Goal: Check status: Check status

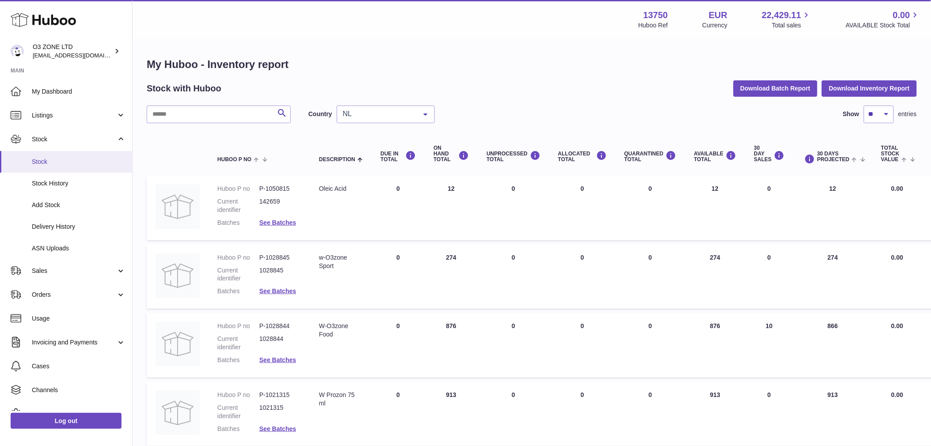
click at [80, 160] on span "Stock" at bounding box center [79, 162] width 94 height 8
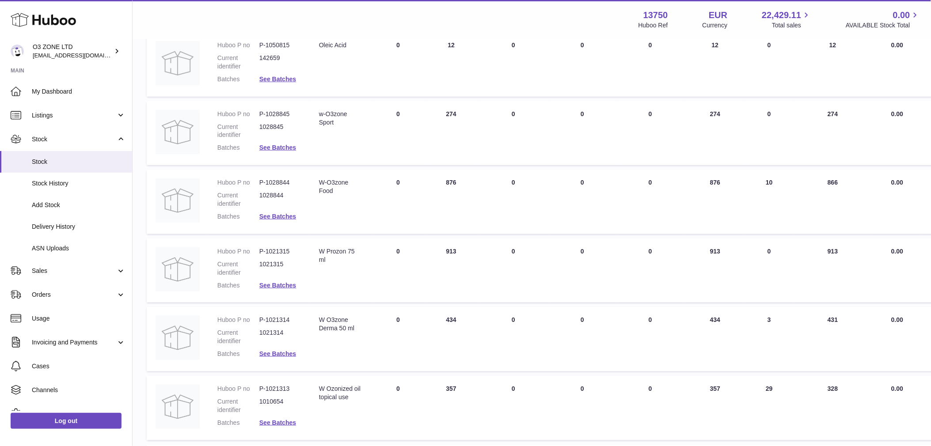
scroll to position [219, 0]
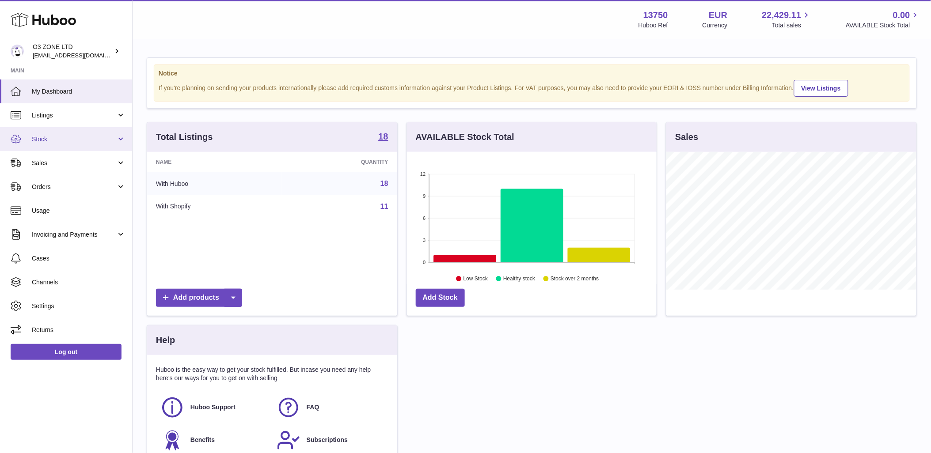
click at [39, 137] on span "Stock" at bounding box center [74, 139] width 84 height 8
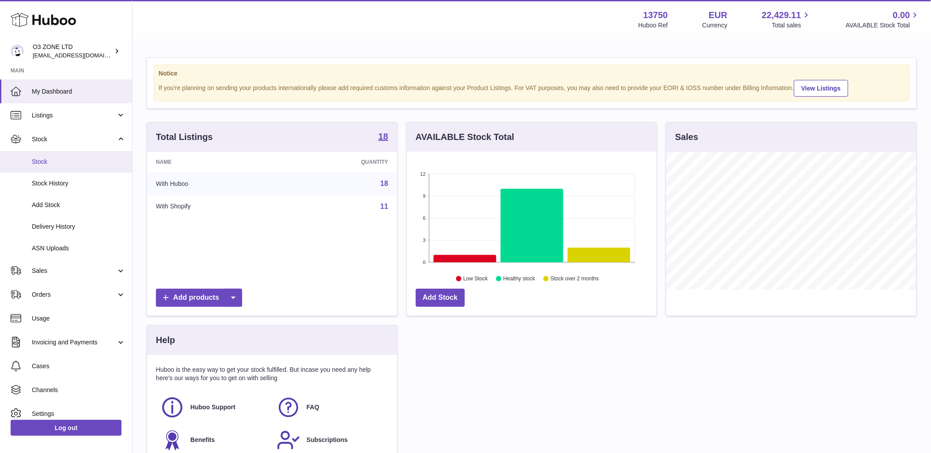
click at [51, 156] on link "Stock" at bounding box center [66, 162] width 132 height 22
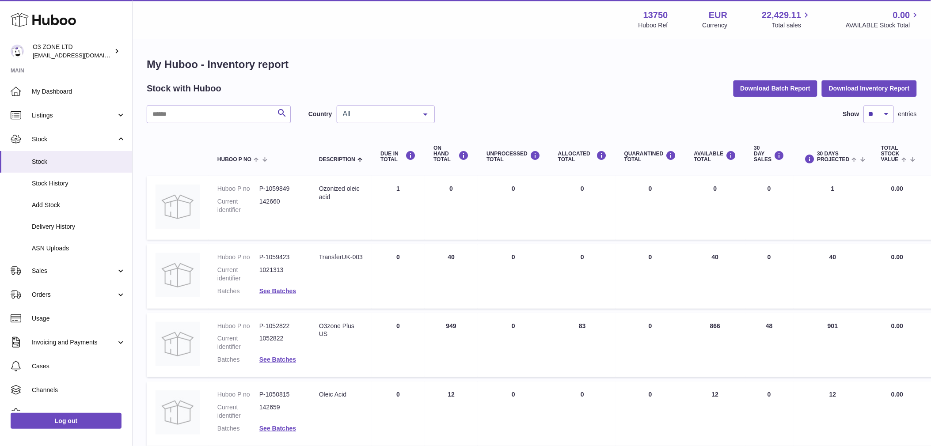
click at [397, 118] on span "All" at bounding box center [379, 114] width 76 height 9
click at [377, 162] on span "NL" at bounding box center [385, 168] width 97 height 18
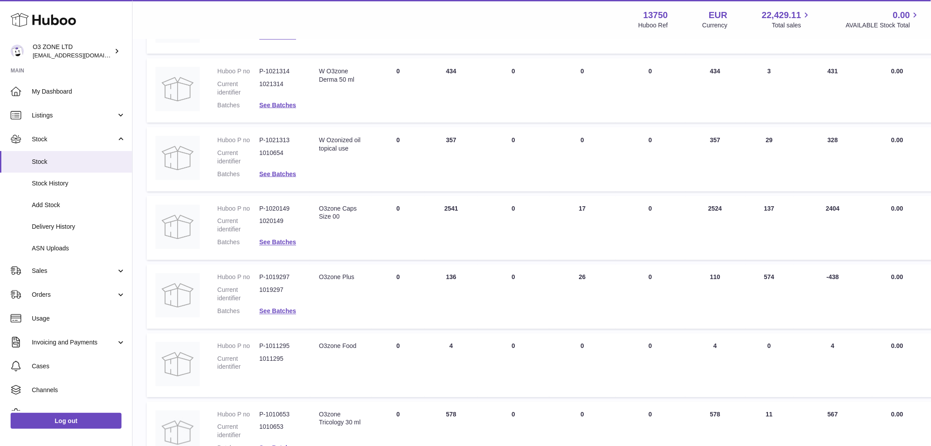
scroll to position [491, 0]
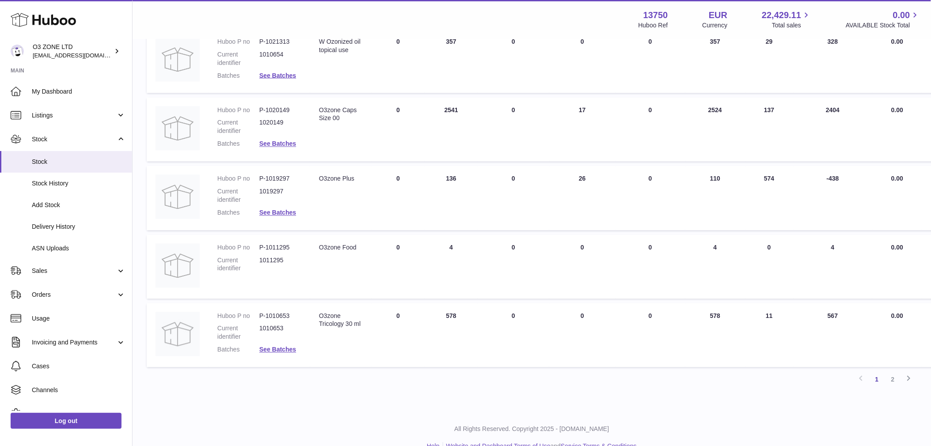
click at [781, 200] on td "30 DAY SALES 574" at bounding box center [769, 198] width 48 height 64
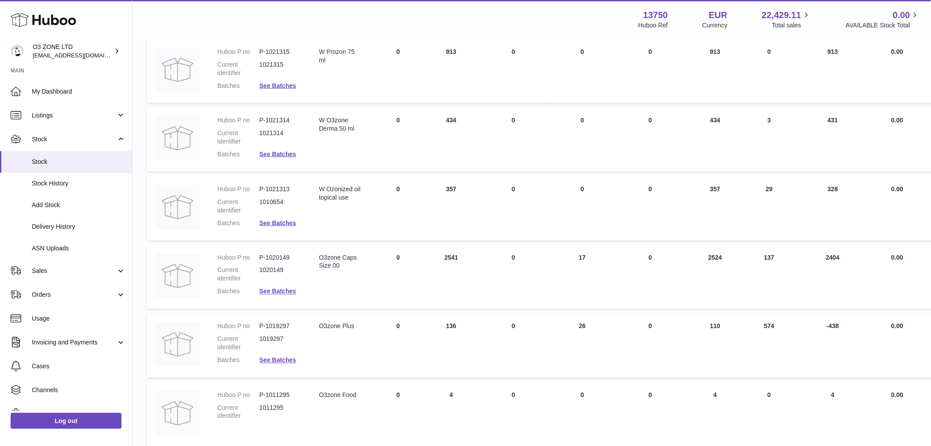
scroll to position [294, 0]
